Goal: Transaction & Acquisition: Obtain resource

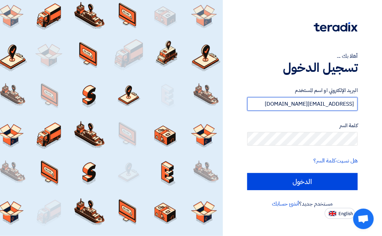
drag, startPoint x: 313, startPoint y: 103, endPoint x: 225, endPoint y: 105, distance: 87.7
click at [225, 106] on div "أهلا بك ... تسجيل الدخول البريد الإلكتروني او اسم المستخدم [EMAIL_ADDRESS][DOMA…" at bounding box center [302, 118] width 159 height 236
drag, startPoint x: 301, startPoint y: 102, endPoint x: 237, endPoint y: 107, distance: 64.6
click at [237, 107] on div "أهلا بك ... تسجيل الدخول البريد الإلكتروني او اسم المستخدم [EMAIL_ADDRESS][DOMA…" at bounding box center [302, 109] width 149 height 219
type input "[EMAIL_ADDRESS][DOMAIN_NAME]"
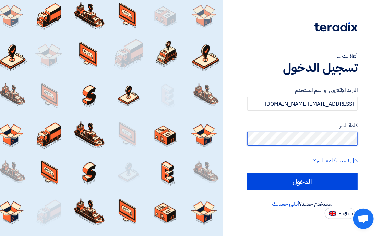
click at [247, 173] on input "الدخول" at bounding box center [302, 181] width 110 height 17
type input "Sign in"
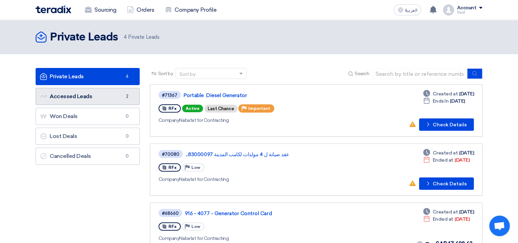
click at [114, 101] on link "Accessed Leads Accessed Leads 2" at bounding box center [88, 96] width 104 height 17
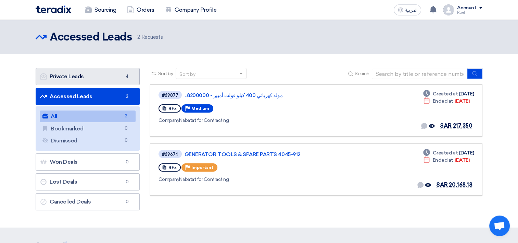
click at [86, 74] on link "Private Leads Private Leads 4" at bounding box center [88, 76] width 104 height 17
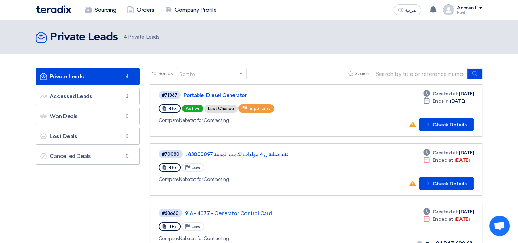
click at [381, 10] on div "Account" at bounding box center [467, 8] width 20 height 6
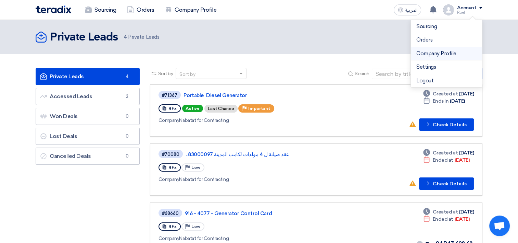
click at [381, 55] on link "Company Profile" at bounding box center [447, 54] width 60 height 8
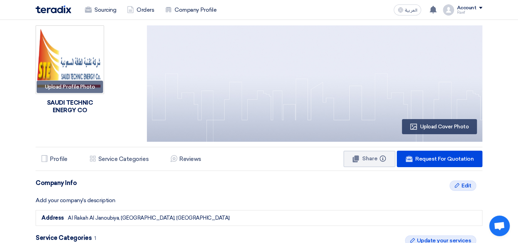
click at [63, 13] on div "Sourcing Orders Company Profile" at bounding box center [170, 9] width 268 height 15
click at [146, 6] on link "Orders" at bounding box center [141, 9] width 38 height 15
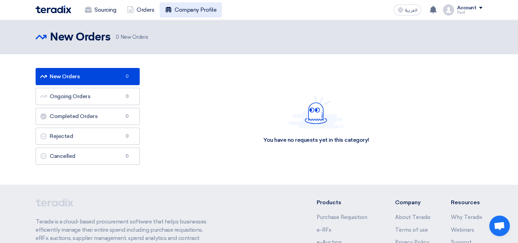
click at [195, 13] on link "Company Profile" at bounding box center [191, 9] width 62 height 15
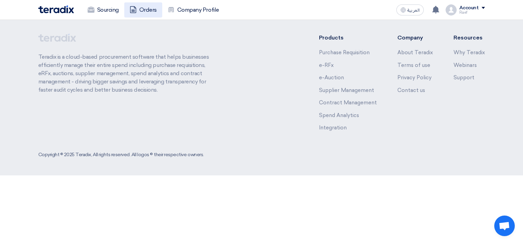
click at [158, 11] on link "Orders" at bounding box center [143, 9] width 38 height 15
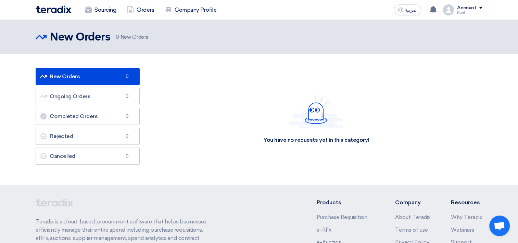
click at [131, 34] on span "0 New Orders" at bounding box center [132, 37] width 33 height 8
click at [95, 15] on link "Sourcing" at bounding box center [100, 9] width 42 height 15
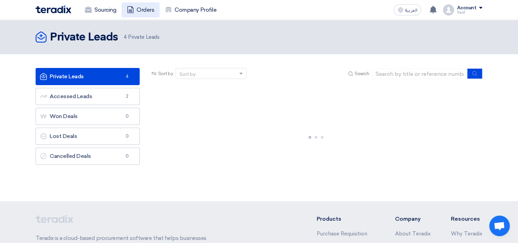
click at [141, 7] on link "Orders" at bounding box center [141, 9] width 38 height 15
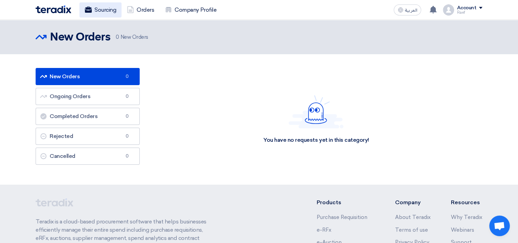
click at [104, 8] on link "Sourcing" at bounding box center [100, 9] width 42 height 15
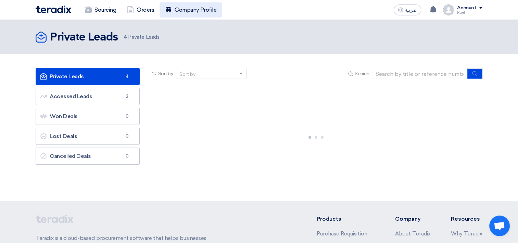
click at [163, 12] on link "Company Profile" at bounding box center [191, 9] width 62 height 15
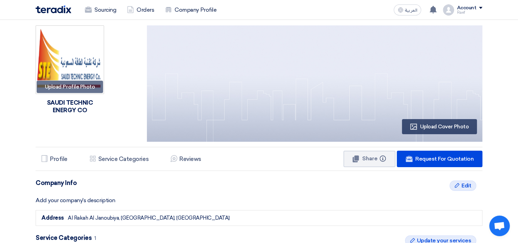
click at [54, 11] on img at bounding box center [54, 9] width 36 height 8
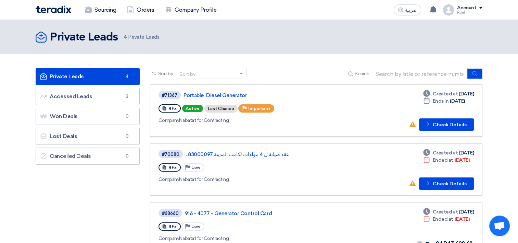
click at [381, 6] on div "Account" at bounding box center [467, 8] width 20 height 6
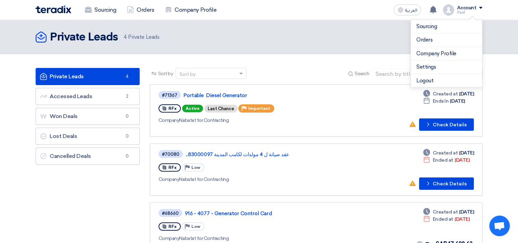
click at [172, 41] on div "Private Leads Private Leads 4 Private Leads" at bounding box center [259, 37] width 447 height 14
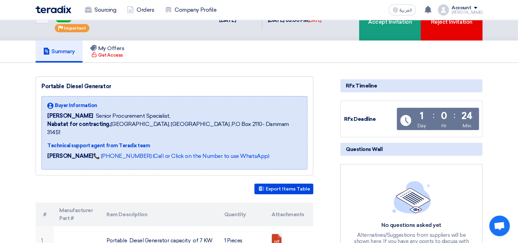
scroll to position [34, 0]
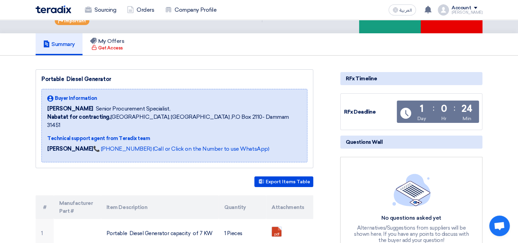
click at [140, 107] on span "Senior Procurement Specialist," at bounding box center [133, 108] width 75 height 8
drag, startPoint x: 140, startPoint y: 107, endPoint x: 149, endPoint y: 117, distance: 13.8
click at [149, 117] on span "Nabatat for contracting, [GEOGRAPHIC_DATA], [GEOGRAPHIC_DATA] ,P.O Box 2110- Da…" at bounding box center [174, 121] width 254 height 16
drag, startPoint x: 149, startPoint y: 117, endPoint x: 116, endPoint y: 109, distance: 34.5
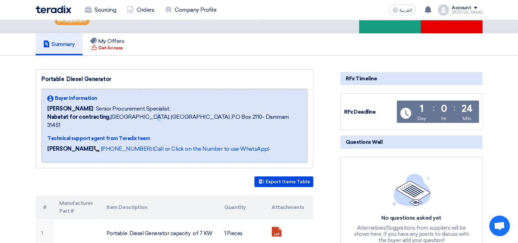
click at [116, 109] on span "Senior Procurement Specialist," at bounding box center [133, 108] width 75 height 8
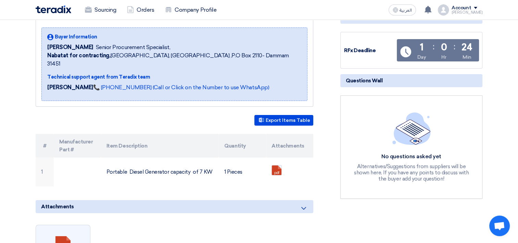
scroll to position [103, 0]
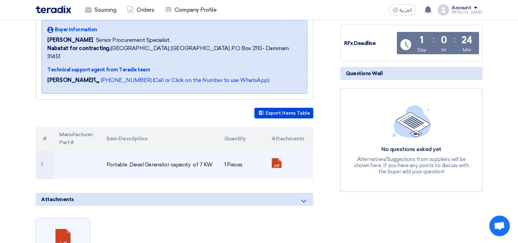
click at [277, 158] on link at bounding box center [299, 178] width 55 height 41
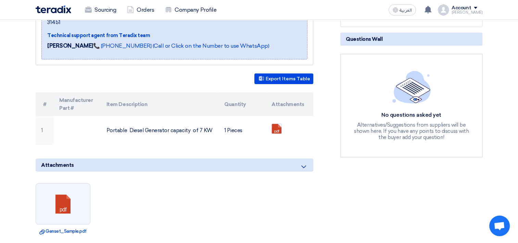
scroll to position [171, 0]
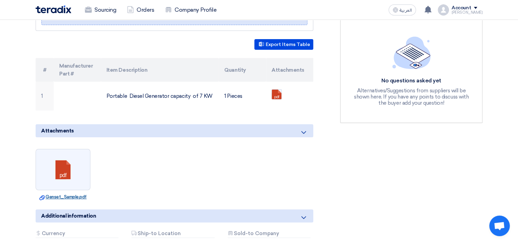
click at [75, 193] on link "Download file Genset_Sample.pdf" at bounding box center [63, 196] width 51 height 7
click at [302, 128] on icon at bounding box center [304, 132] width 8 height 8
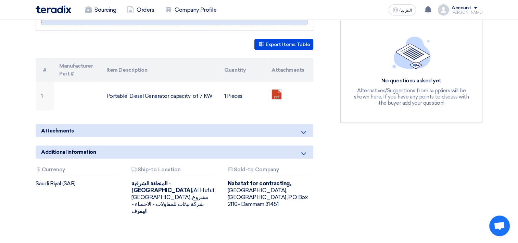
click at [304, 128] on icon at bounding box center [304, 132] width 8 height 8
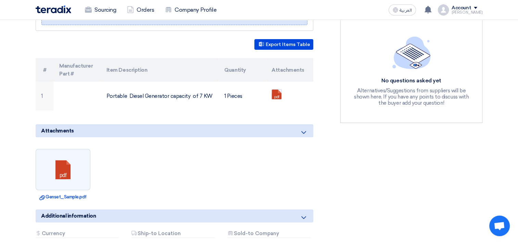
click at [310, 124] on div "Attachments" at bounding box center [175, 130] width 278 height 13
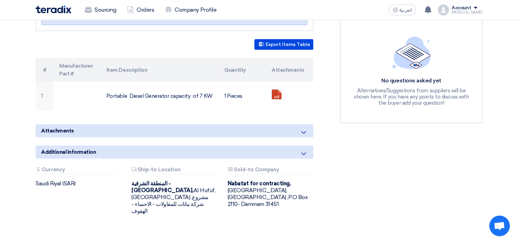
click at [300, 149] on icon at bounding box center [304, 153] width 8 height 8
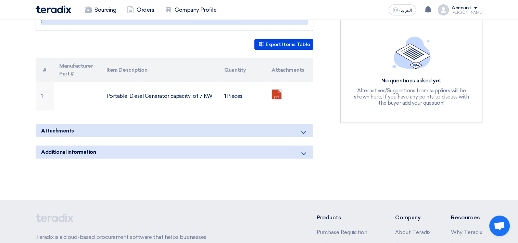
click at [300, 149] on icon at bounding box center [304, 153] width 8 height 8
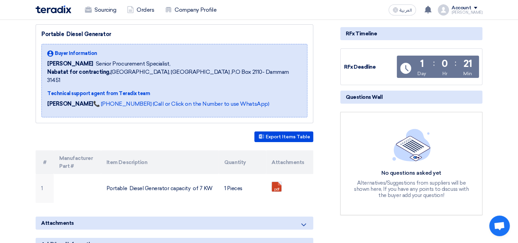
scroll to position [69, 0]
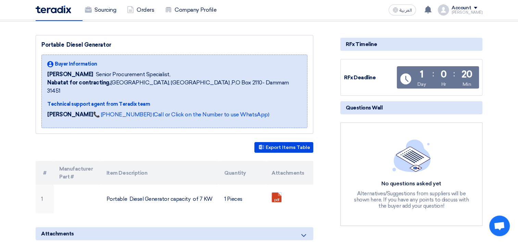
click at [49, 63] on use at bounding box center [50, 64] width 6 height 6
